Goal: Task Accomplishment & Management: Manage account settings

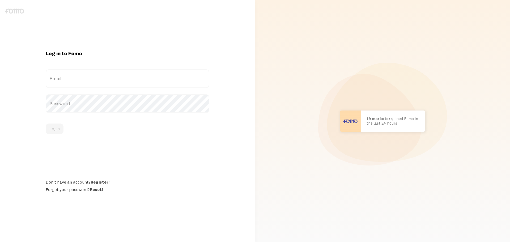
click at [70, 76] on label "Email" at bounding box center [128, 78] width 164 height 19
click at [70, 76] on input "Email" at bounding box center [128, 78] width 164 height 19
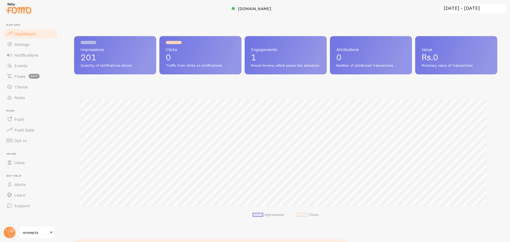
scroll to position [139, 419]
click at [19, 48] on link "Settings" at bounding box center [30, 44] width 55 height 11
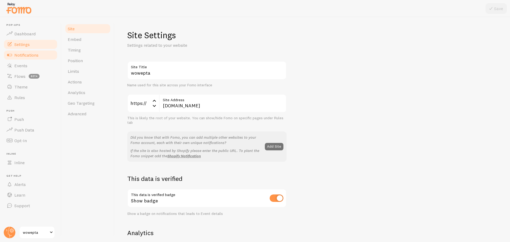
click at [19, 54] on span "Notifications" at bounding box center [26, 54] width 24 height 5
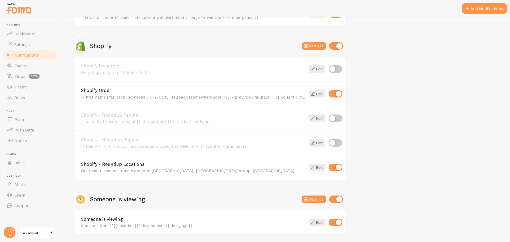
scroll to position [186, 0]
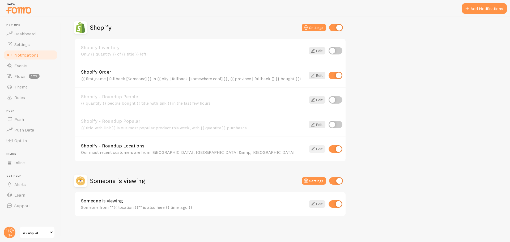
click at [317, 151] on link "Edit" at bounding box center [317, 148] width 17 height 7
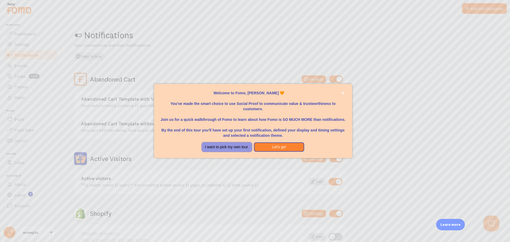
click at [232, 148] on button "I want to pick my own tour." at bounding box center [227, 147] width 50 height 10
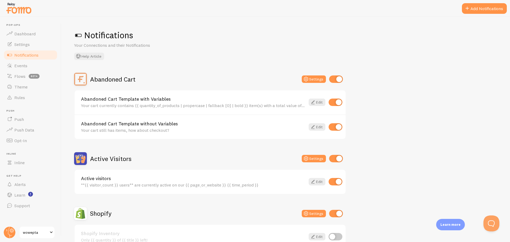
scroll to position [186, 0]
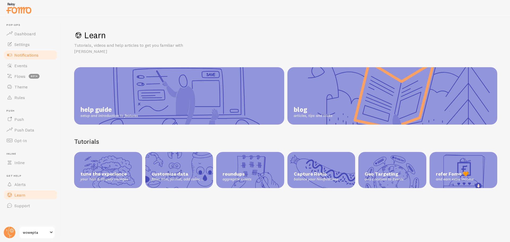
click at [25, 54] on span "Notifications" at bounding box center [26, 54] width 24 height 5
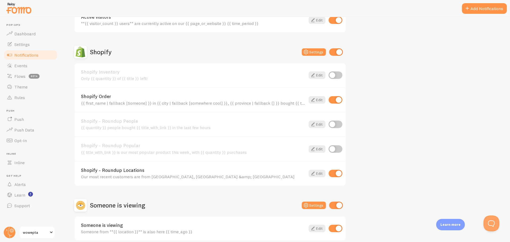
scroll to position [186, 0]
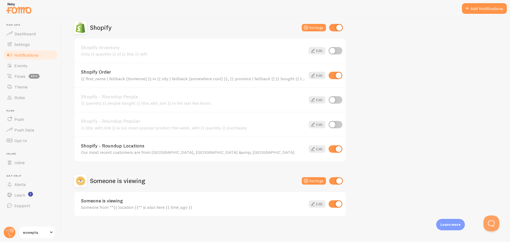
click at [332, 147] on input "checkbox" at bounding box center [336, 148] width 14 height 7
checkbox input "false"
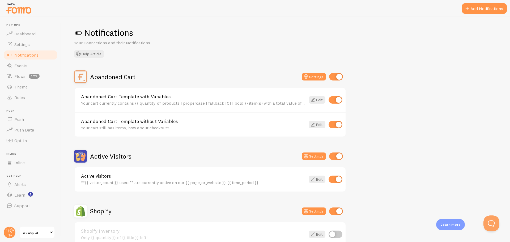
scroll to position [0, 0]
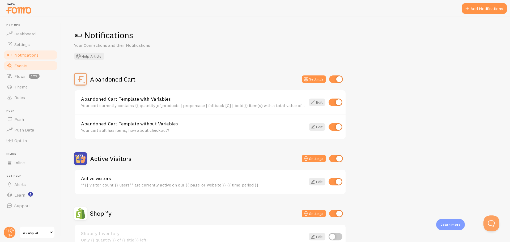
click at [33, 65] on link "Events" at bounding box center [30, 65] width 55 height 11
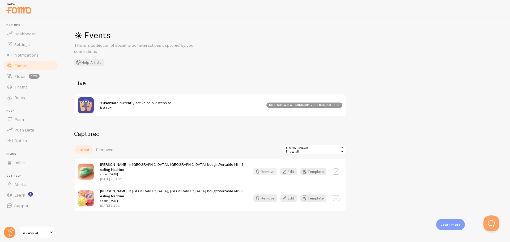
click at [266, 168] on button "Remove" at bounding box center [265, 171] width 24 height 7
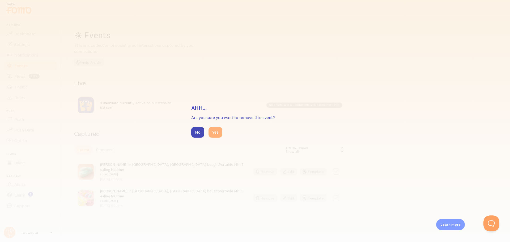
click at [213, 132] on button "Yes" at bounding box center [215, 132] width 14 height 11
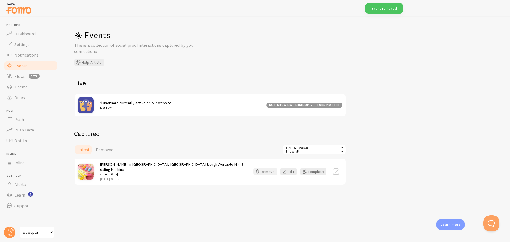
click at [267, 172] on button "Remove" at bounding box center [265, 171] width 24 height 7
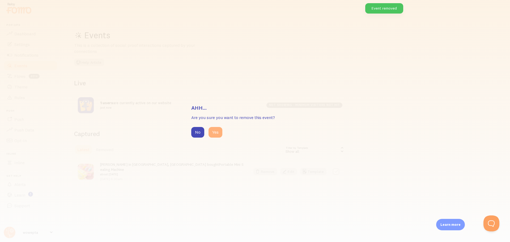
click at [221, 131] on button "Yes" at bounding box center [215, 132] width 14 height 11
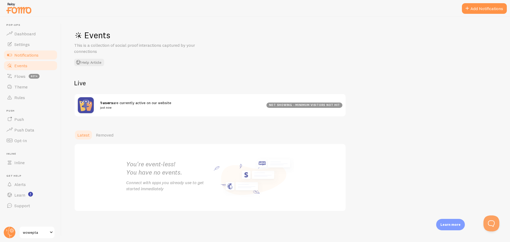
click at [31, 57] on span "Notifications" at bounding box center [26, 54] width 24 height 5
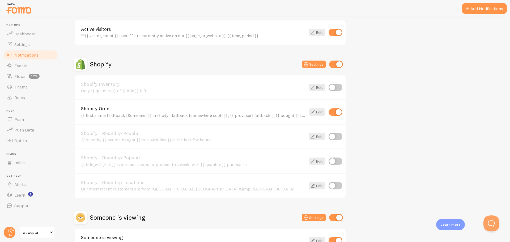
scroll to position [186, 0]
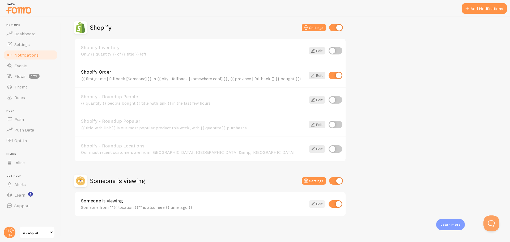
click at [311, 204] on icon at bounding box center [313, 204] width 6 height 6
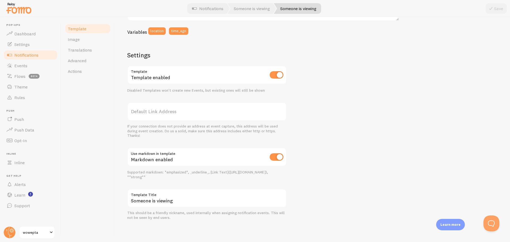
scroll to position [142, 0]
click at [91, 74] on link "Actions" at bounding box center [88, 71] width 46 height 11
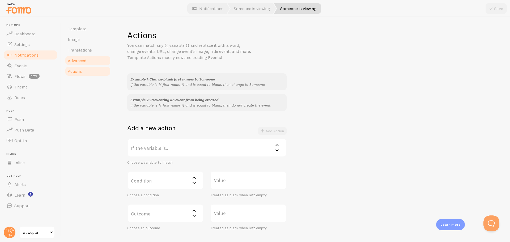
click at [91, 64] on link "Advanced" at bounding box center [88, 60] width 46 height 11
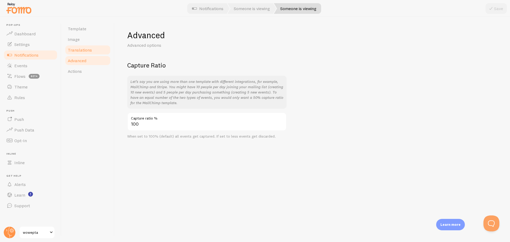
click at [96, 52] on link "Translations" at bounding box center [88, 50] width 46 height 11
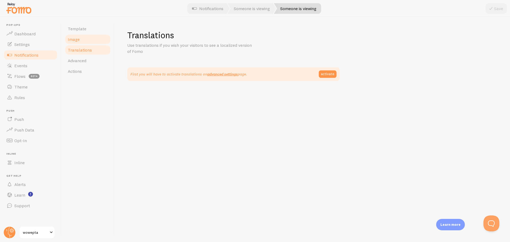
click at [92, 37] on link "Image" at bounding box center [88, 39] width 46 height 11
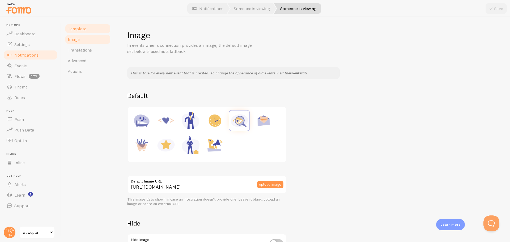
click at [90, 29] on link "Template" at bounding box center [88, 28] width 46 height 11
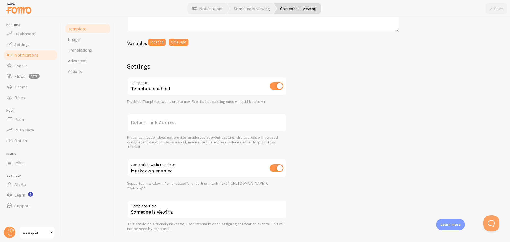
scroll to position [142, 0]
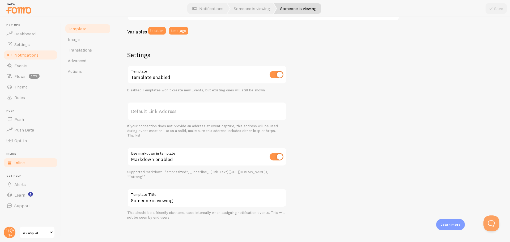
click at [27, 165] on link "Inline" at bounding box center [30, 162] width 55 height 11
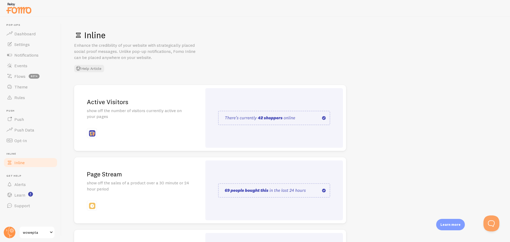
click at [138, 131] on div "Active Visitors show off the number of visitors currently active on your pages" at bounding box center [138, 118] width 128 height 66
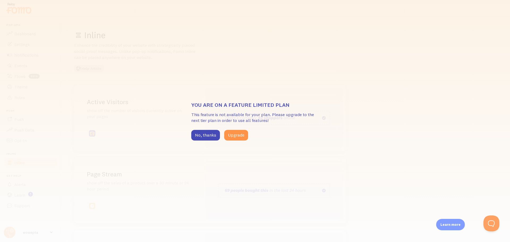
click at [138, 131] on div "You are on a feature limited plan This feature is not available for your plan. …" at bounding box center [255, 121] width 510 height 242
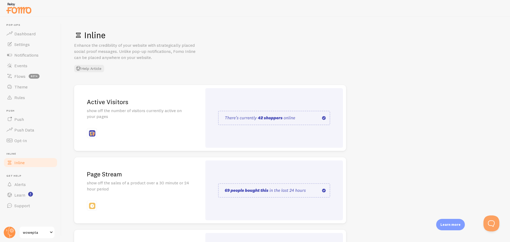
click at [138, 131] on div "Active Visitors show off the number of visitors currently active on your pages" at bounding box center [138, 118] width 128 height 66
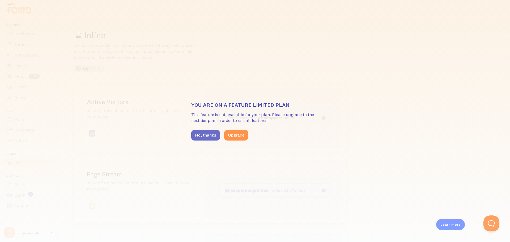
click at [203, 135] on button "No, thanks" at bounding box center [205, 135] width 29 height 11
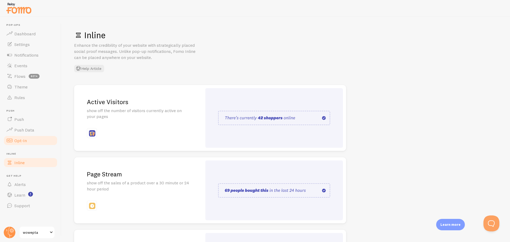
click at [31, 141] on link "Opt-In" at bounding box center [30, 140] width 55 height 11
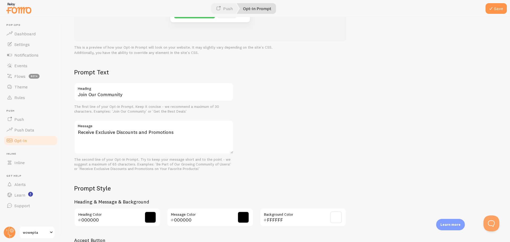
scroll to position [193, 0]
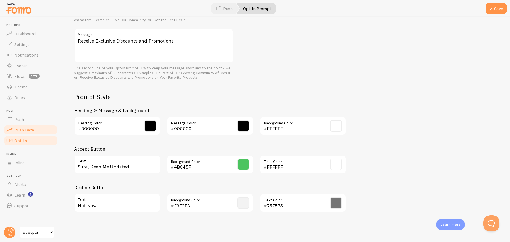
click at [20, 131] on span "Push Data" at bounding box center [24, 129] width 20 height 5
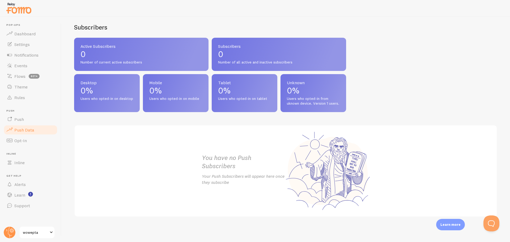
scroll to position [212, 0]
click at [33, 120] on link "Push" at bounding box center [30, 119] width 55 height 11
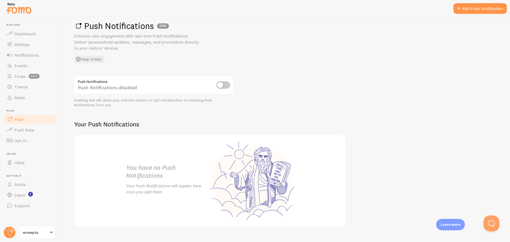
scroll to position [20, 0]
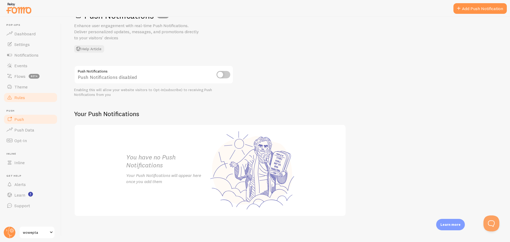
click at [19, 102] on link "Rules" at bounding box center [30, 97] width 55 height 11
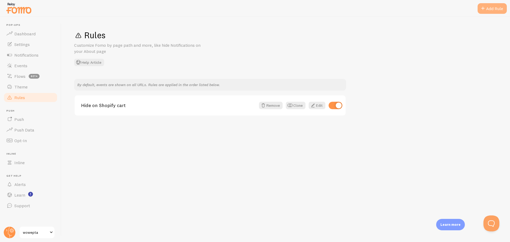
click at [488, 9] on div "Add Rule" at bounding box center [491, 8] width 29 height 11
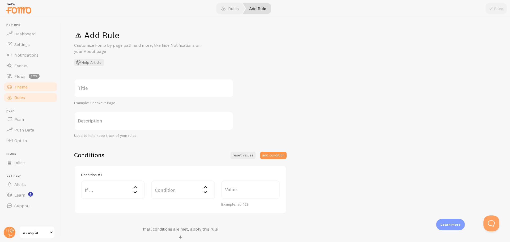
click at [37, 88] on link "Theme" at bounding box center [30, 87] width 55 height 11
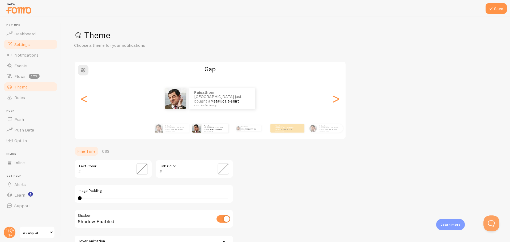
click at [39, 40] on link "Settings" at bounding box center [30, 44] width 55 height 11
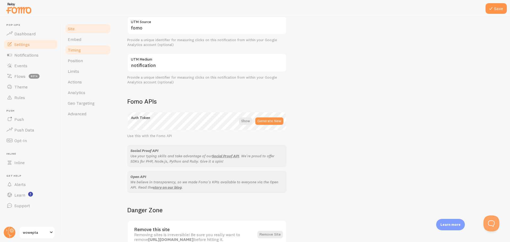
scroll to position [259, 0]
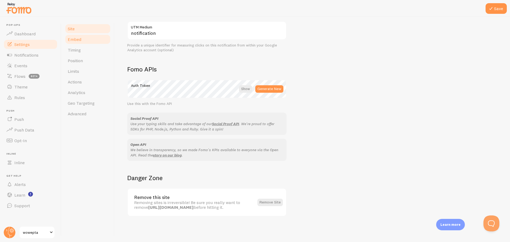
click at [86, 40] on link "Embed" at bounding box center [88, 39] width 46 height 11
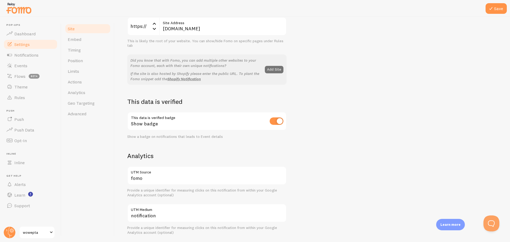
scroll to position [0, 0]
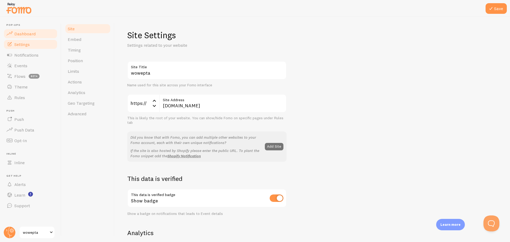
click at [37, 32] on link "Dashboard" at bounding box center [30, 33] width 55 height 11
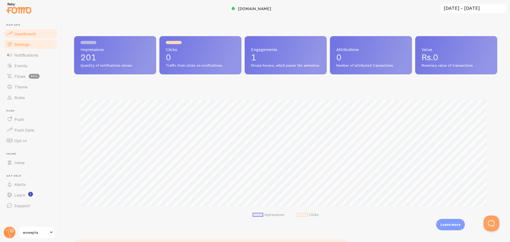
scroll to position [139, 419]
click at [28, 50] on link "Notifications" at bounding box center [30, 55] width 55 height 11
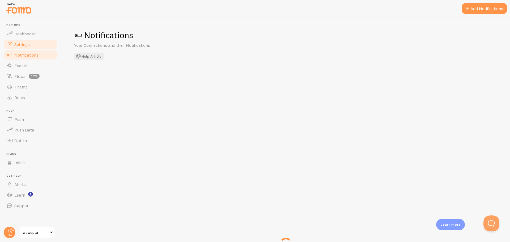
click at [31, 46] on link "Settings" at bounding box center [30, 44] width 55 height 11
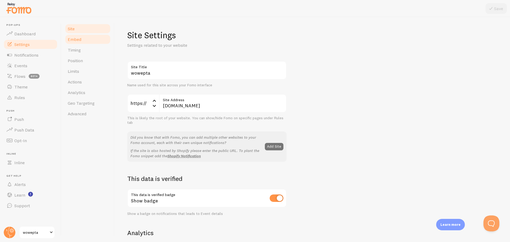
click at [96, 42] on link "Embed" at bounding box center [88, 39] width 46 height 11
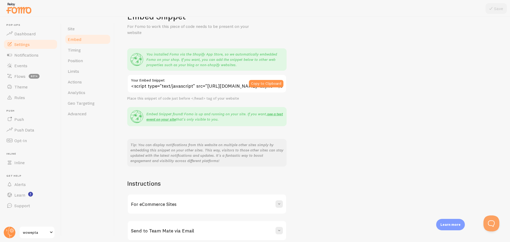
scroll to position [43, 0]
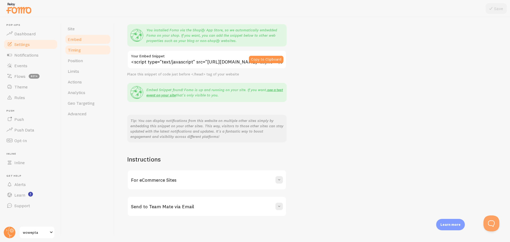
click at [83, 45] on link "Timing" at bounding box center [88, 50] width 46 height 11
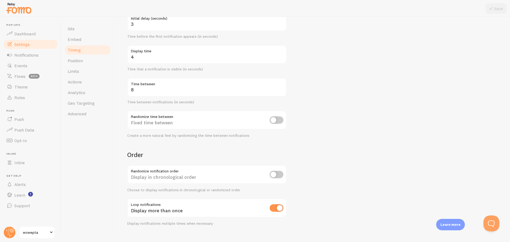
scroll to position [72, 0]
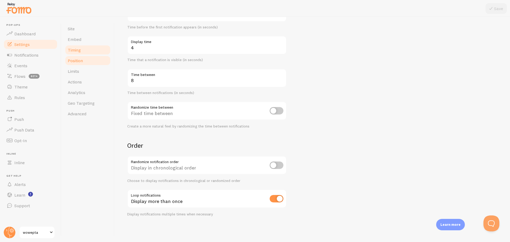
click at [82, 59] on span "Position" at bounding box center [75, 60] width 15 height 5
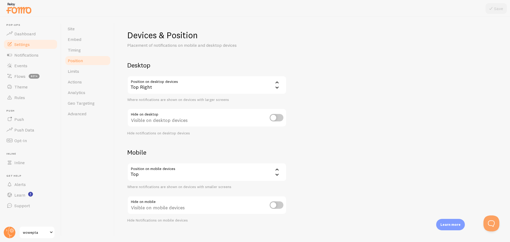
scroll to position [6, 0]
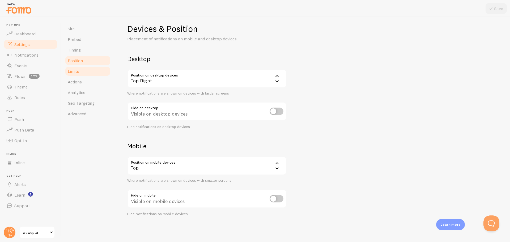
click at [94, 69] on link "Limits" at bounding box center [88, 71] width 46 height 11
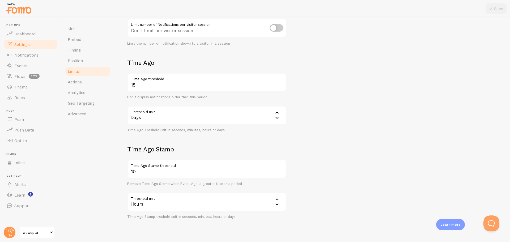
scroll to position [103, 0]
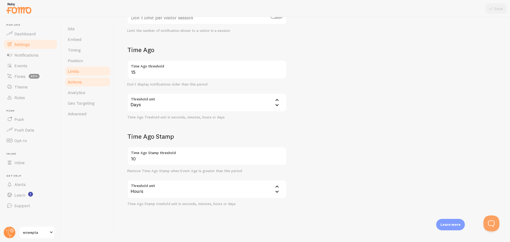
click at [82, 80] on link "Actions" at bounding box center [88, 81] width 46 height 11
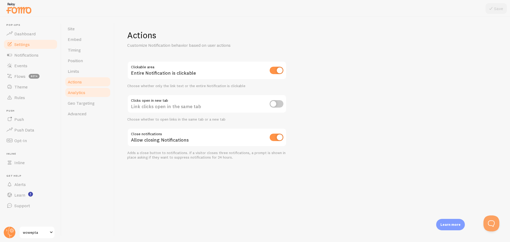
click at [83, 92] on span "Analytics" at bounding box center [77, 92] width 18 height 5
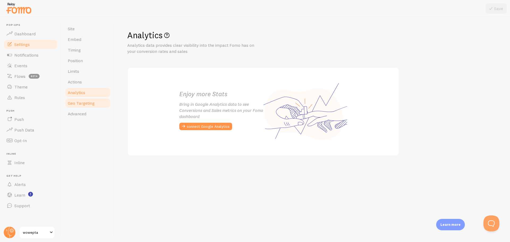
click at [91, 107] on link "Geo Targeting" at bounding box center [88, 103] width 46 height 11
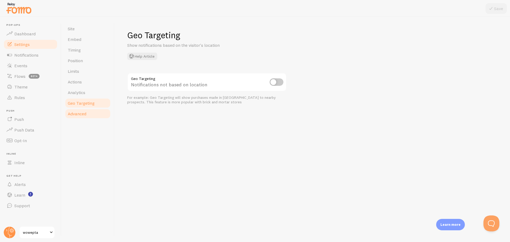
click at [91, 113] on link "Advanced" at bounding box center [88, 113] width 46 height 11
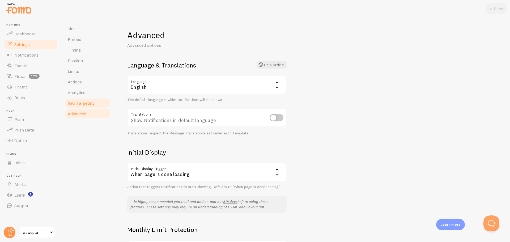
click at [76, 107] on link "Geo Targeting" at bounding box center [88, 103] width 46 height 11
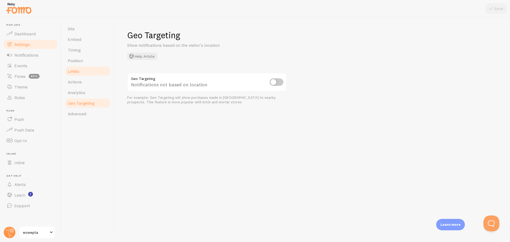
click at [83, 74] on link "Limits" at bounding box center [88, 71] width 46 height 11
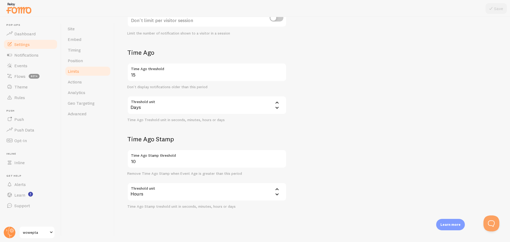
scroll to position [103, 0]
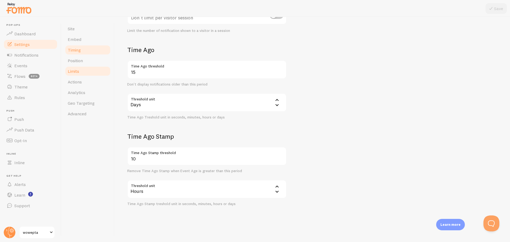
click at [88, 48] on link "Timing" at bounding box center [88, 50] width 46 height 11
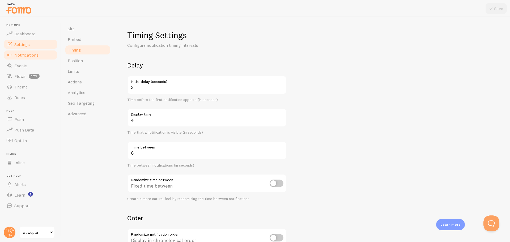
click at [14, 53] on link "Notifications" at bounding box center [30, 55] width 55 height 11
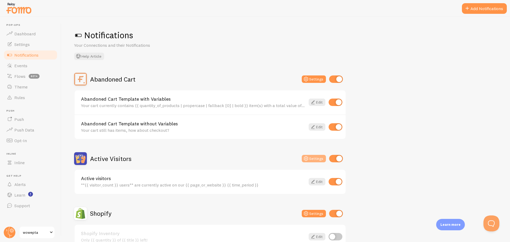
click at [314, 160] on button "Settings" at bounding box center [314, 158] width 24 height 7
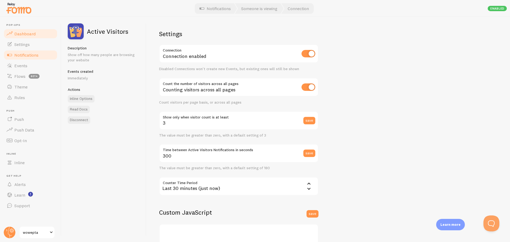
click at [27, 34] on span "Dashboard" at bounding box center [24, 33] width 21 height 5
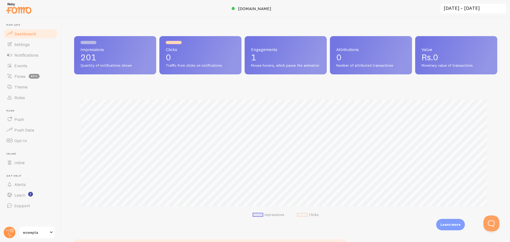
scroll to position [139, 419]
